Goal: Entertainment & Leisure: Consume media (video, audio)

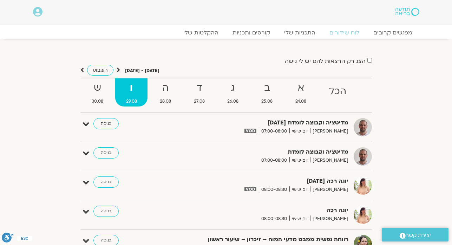
click at [121, 14] on div at bounding box center [206, 13] width 280 height 18
click at [126, 13] on div at bounding box center [206, 13] width 280 height 18
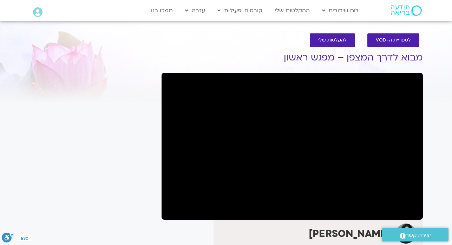
drag, startPoint x: 346, startPoint y: 0, endPoint x: 455, endPoint y: 2, distance: 108.5
click at [217, 34] on div "לספריית ה-VOD להקלטות שלי" at bounding box center [292, 40] width 254 height 21
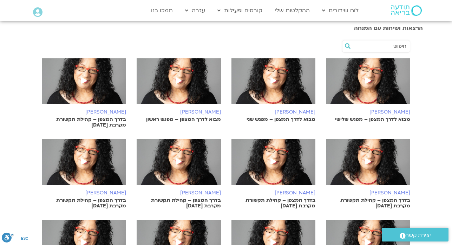
click at [189, 94] on img at bounding box center [178, 84] width 84 height 53
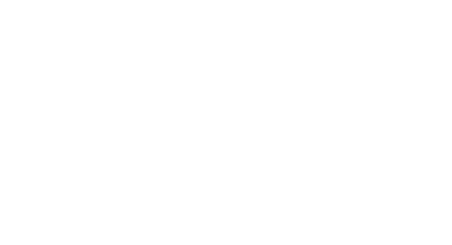
click at [0, 0] on html at bounding box center [0, 0] width 0 height 0
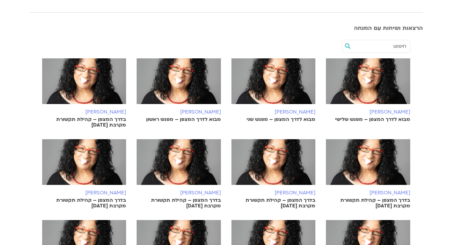
scroll to position [239, 0]
click at [286, 96] on img at bounding box center [273, 84] width 84 height 53
click at [271, 80] on icon at bounding box center [273, 80] width 6 height 6
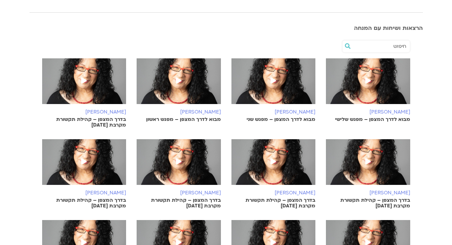
scroll to position [0, 0]
drag, startPoint x: 271, startPoint y: 82, endPoint x: 278, endPoint y: 91, distance: 11.0
click at [278, 91] on img at bounding box center [273, 84] width 84 height 53
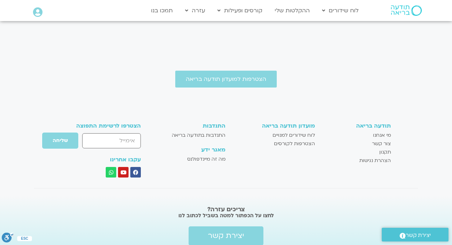
click at [439, 13] on section "Main Menu לוח שידורים לוח שידורים יומי תכניה שבועית ההקלטות שלי קורסים ופעילות …" at bounding box center [226, 10] width 452 height 20
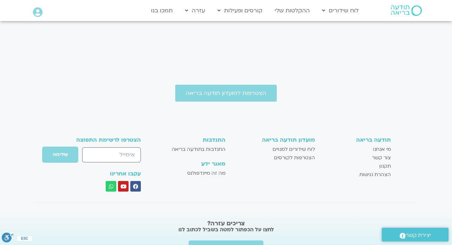
click at [58, 133] on div "הצטרפו לרשימת התפוצה email שליחה עקבו אחרינו Facebook Youtube Whatsapp" at bounding box center [101, 164] width 87 height 62
